Goal: Information Seeking & Learning: Learn about a topic

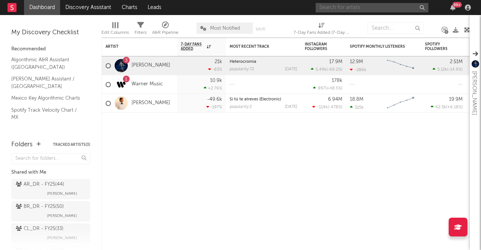
click at [335, 8] on input "text" at bounding box center [371, 7] width 113 height 9
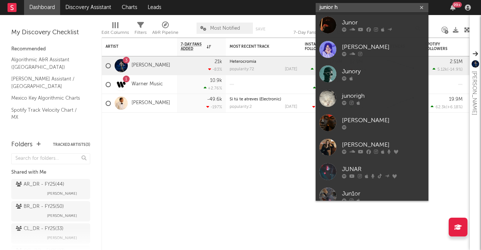
click at [341, 6] on input "junior h" at bounding box center [371, 7] width 113 height 9
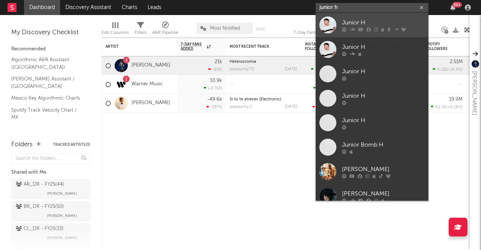
type input "junior h"
click at [323, 25] on div at bounding box center [327, 25] width 17 height 17
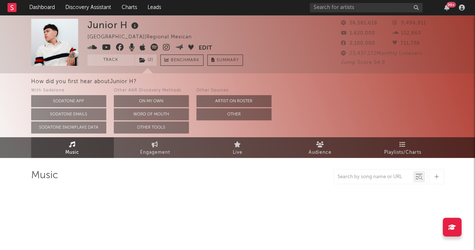
select select "6m"
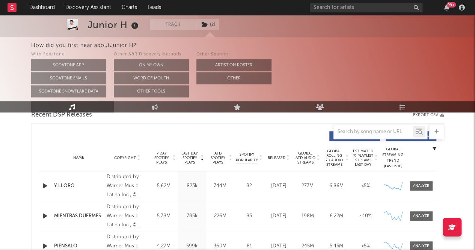
scroll to position [273, 0]
click at [281, 162] on div "Name Copyright Label Album Names Composer Names 7 Day Spotify Plays Last Day Sp…" at bounding box center [237, 157] width 397 height 26
click at [282, 156] on span "Released" at bounding box center [277, 157] width 18 height 5
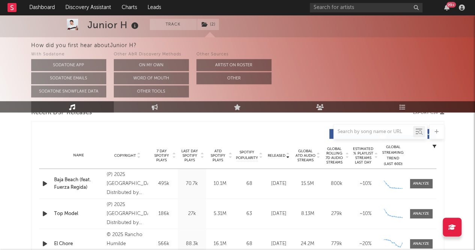
scroll to position [260, 0]
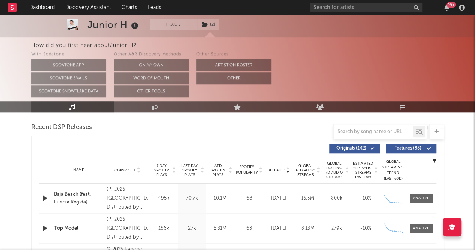
click at [389, 175] on div "Global Streaming Trend (Last 60D)" at bounding box center [393, 170] width 23 height 23
click at [392, 172] on div "Global Streaming Trend (Last 60D)" at bounding box center [393, 170] width 23 height 23
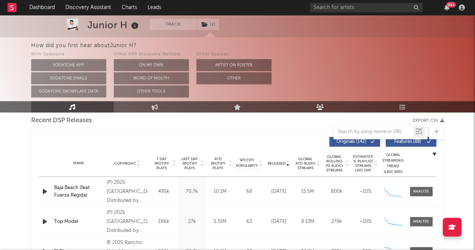
scroll to position [267, 0]
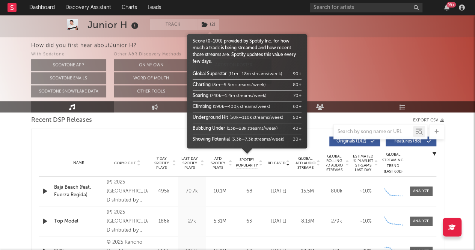
click at [253, 164] on span "Spotify Popularity" at bounding box center [247, 162] width 22 height 11
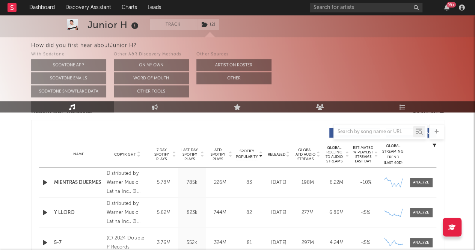
scroll to position [276, 0]
click at [161, 153] on span "7 Day Spotify Plays" at bounding box center [162, 154] width 20 height 14
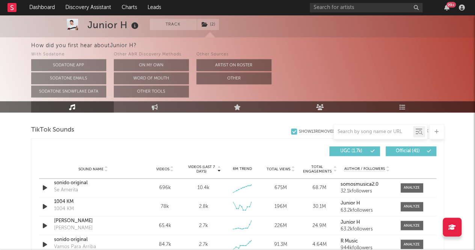
scroll to position [501, 0]
click at [199, 167] on span "Videos (last 7 days)" at bounding box center [201, 169] width 30 height 9
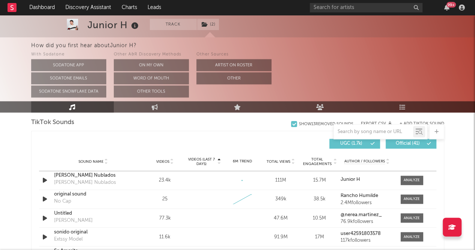
scroll to position [514, 0]
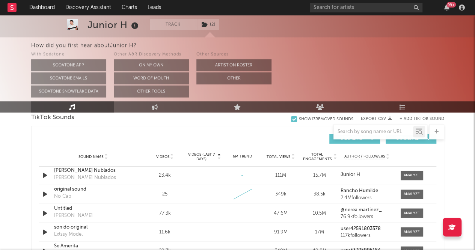
click at [239, 159] on div "Sound Name Videos Videos (last 7 days) Weekly Growth % 6M Trend Total Views Tot…" at bounding box center [237, 156] width 397 height 19
click at [240, 159] on div "Sound Name Videos Videos (last 7 days) Weekly Growth % 6M Trend Total Views Tot…" at bounding box center [237, 156] width 397 height 19
click at [160, 152] on div "Sound Name Videos Videos (last 7 days) Weekly Growth % 6M Trend Total Views Tot…" at bounding box center [237, 156] width 397 height 19
click at [200, 154] on span "Videos (last 7 days)" at bounding box center [201, 156] width 30 height 9
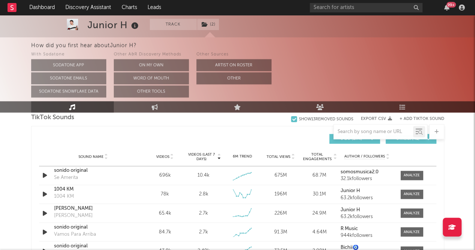
click at [200, 154] on span "Videos (last 7 days)" at bounding box center [201, 156] width 30 height 9
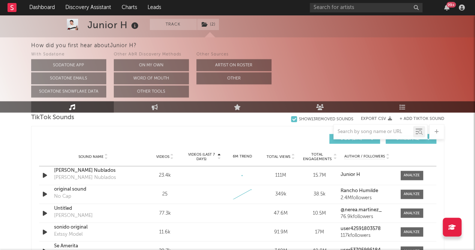
click at [200, 154] on span "Videos (last 7 days)" at bounding box center [201, 156] width 30 height 9
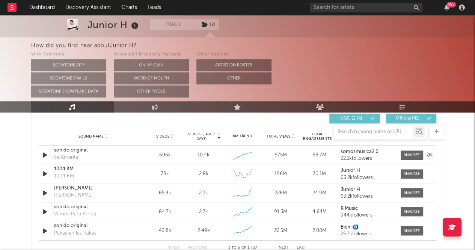
scroll to position [529, 0]
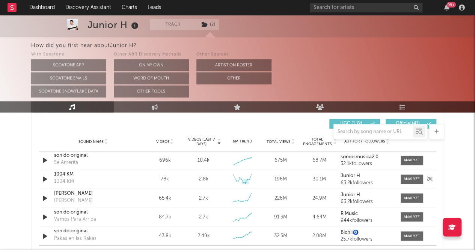
click at [246, 183] on icon at bounding box center [245, 182] width 3 height 3
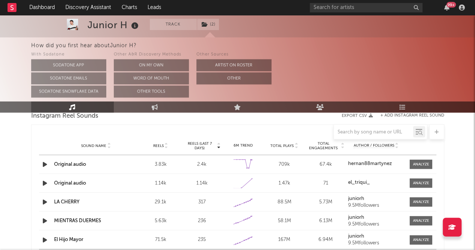
scroll to position [696, 0]
click at [242, 144] on div "6M Trend" at bounding box center [244, 146] width 38 height 6
click at [213, 146] on span "Reels (last 7 days)" at bounding box center [199, 146] width 33 height 9
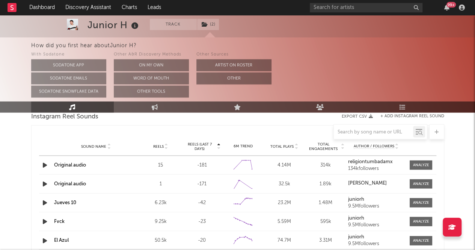
click at [213, 146] on span "Reels (last 7 days)" at bounding box center [199, 146] width 33 height 9
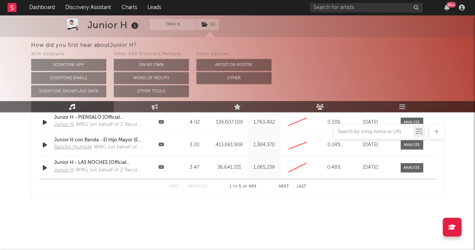
scroll to position [966, 0]
